Goal: Task Accomplishment & Management: Use online tool/utility

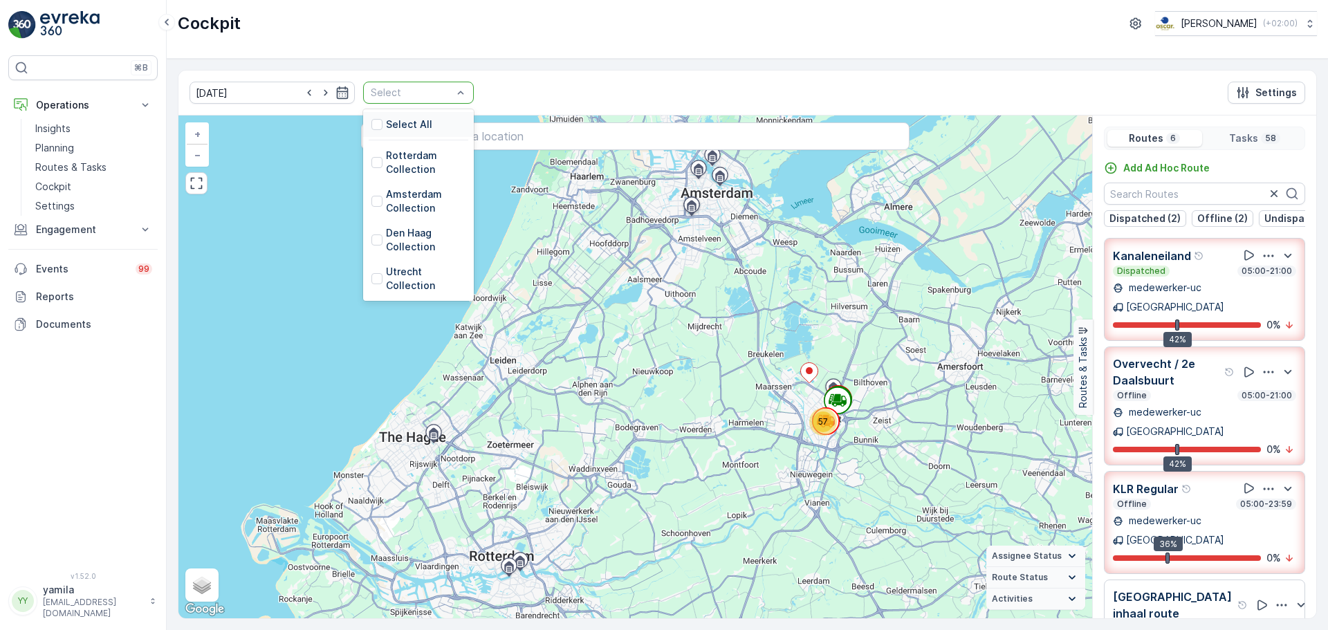
click at [431, 97] on div at bounding box center [411, 92] width 84 height 11
click at [371, 192] on div "Amsterdam Collection" at bounding box center [418, 201] width 94 height 28
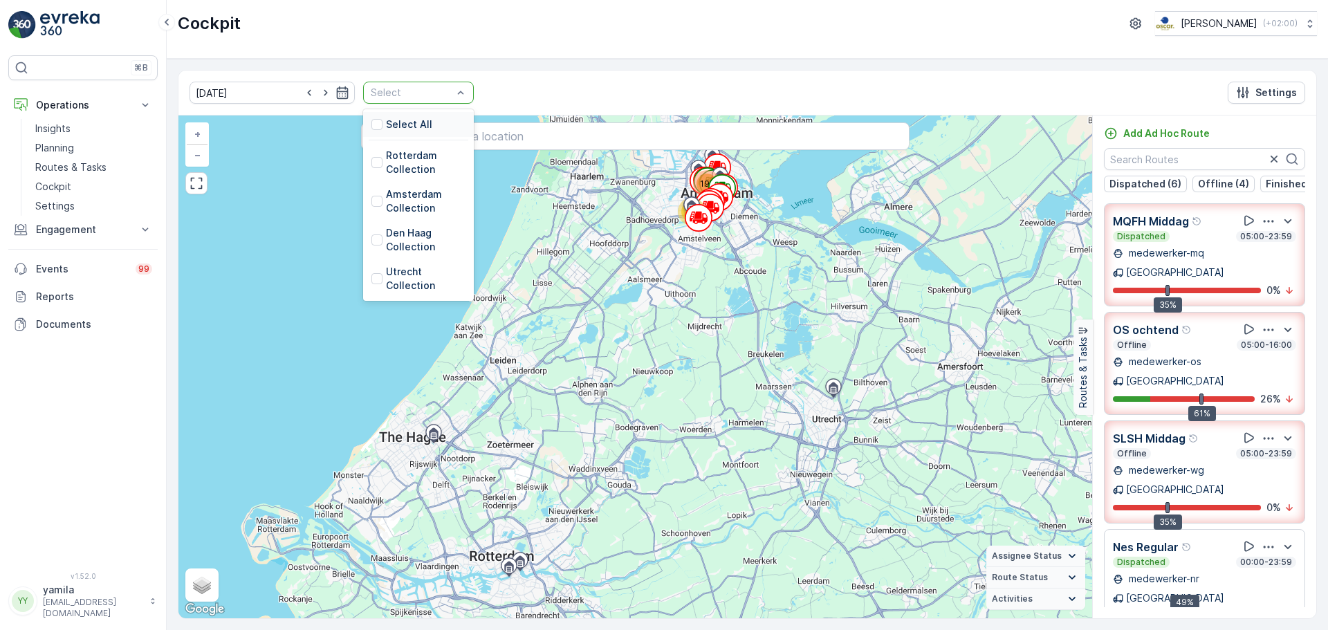
click at [454, 92] on div "Select" at bounding box center [418, 93] width 111 height 22
click at [371, 245] on div at bounding box center [376, 239] width 11 height 11
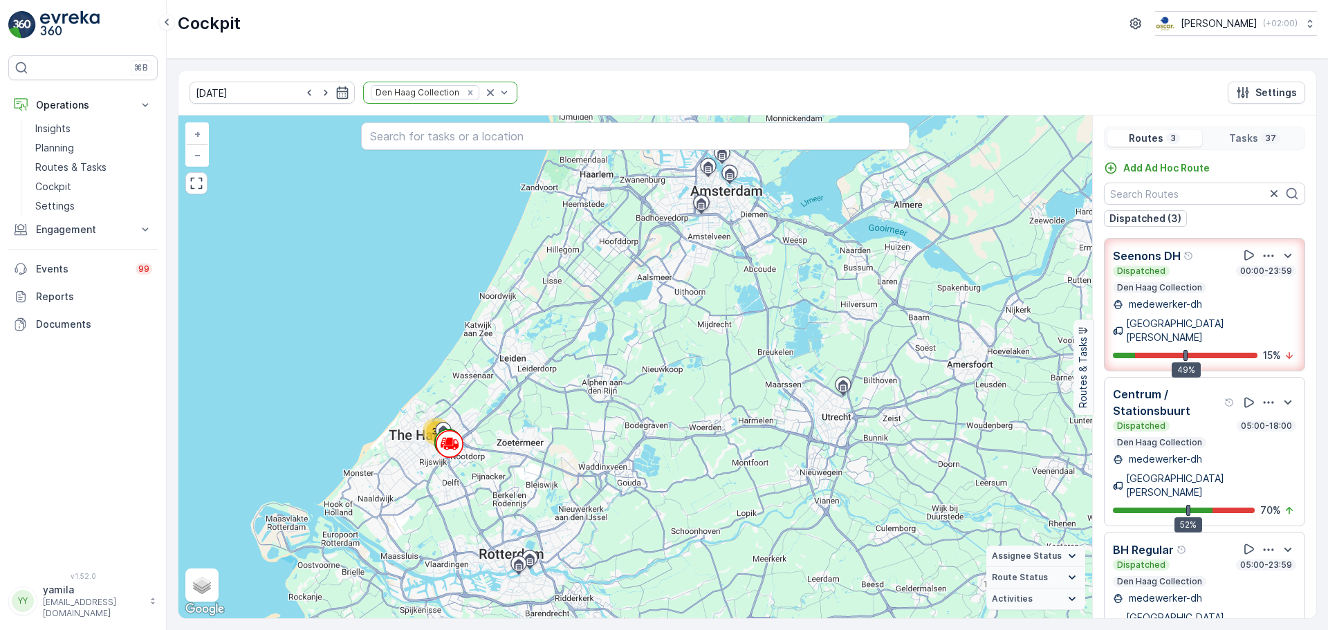
click at [465, 95] on icon "Remove Den Haag Collection" at bounding box center [470, 93] width 10 height 10
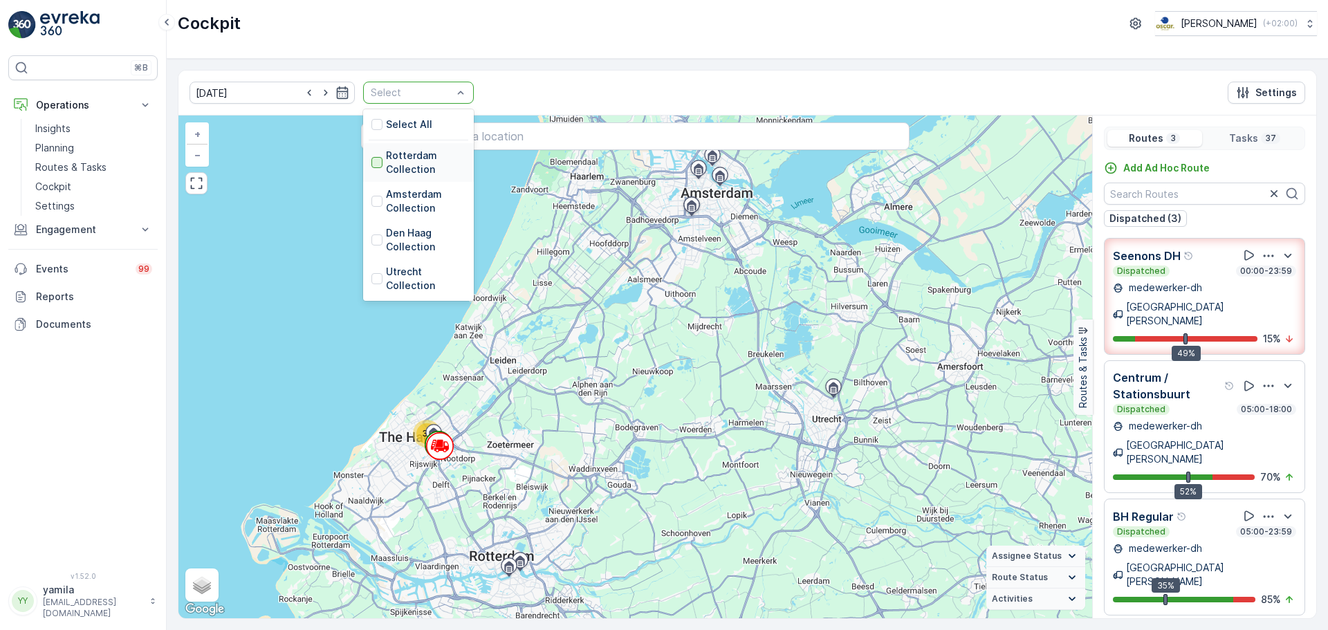
click at [371, 162] on div at bounding box center [376, 162] width 11 height 11
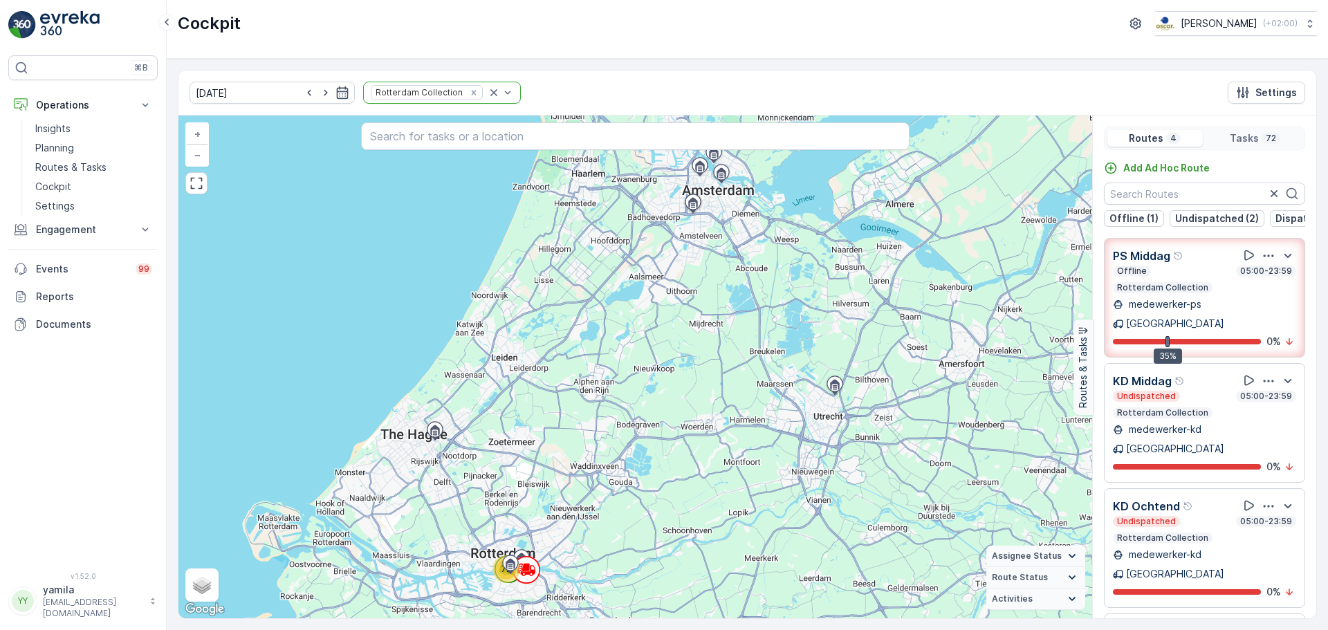
click at [469, 94] on icon "Remove Rotterdam Collection" at bounding box center [474, 93] width 10 height 10
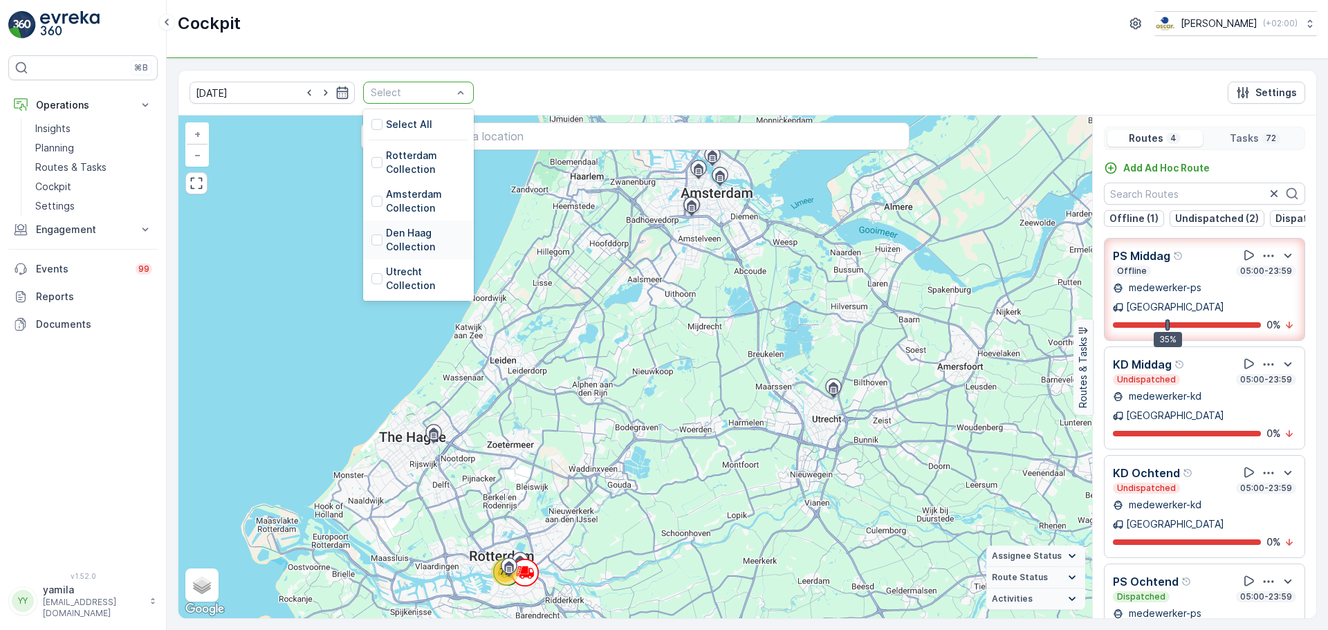
click at [371, 239] on div at bounding box center [376, 239] width 11 height 11
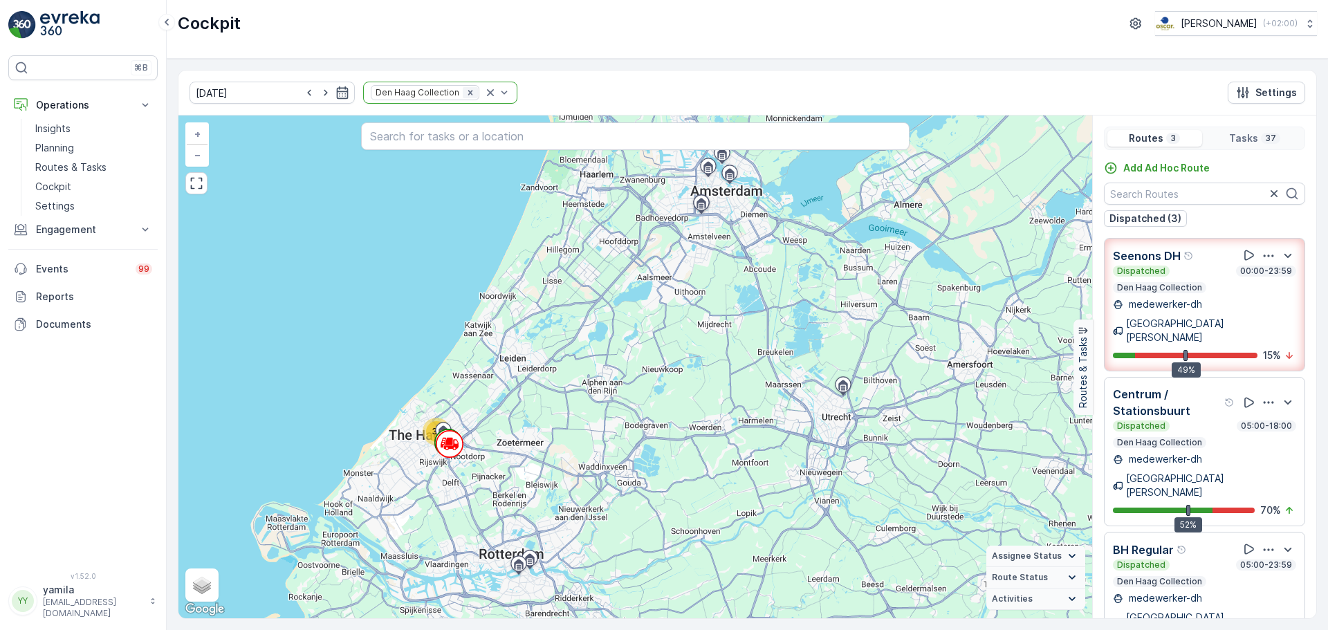
click at [463, 88] on div "Remove Den Haag Collection" at bounding box center [470, 92] width 15 height 11
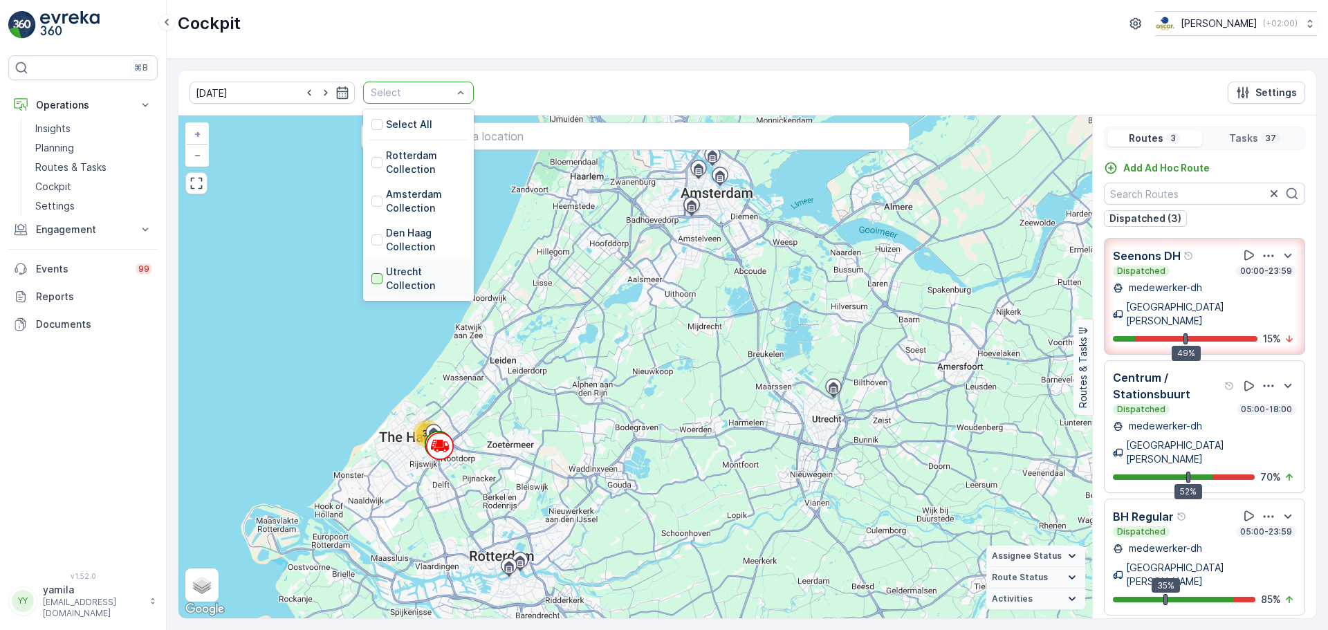
click at [371, 277] on div at bounding box center [376, 278] width 11 height 11
